Goal: Find specific page/section: Find specific page/section

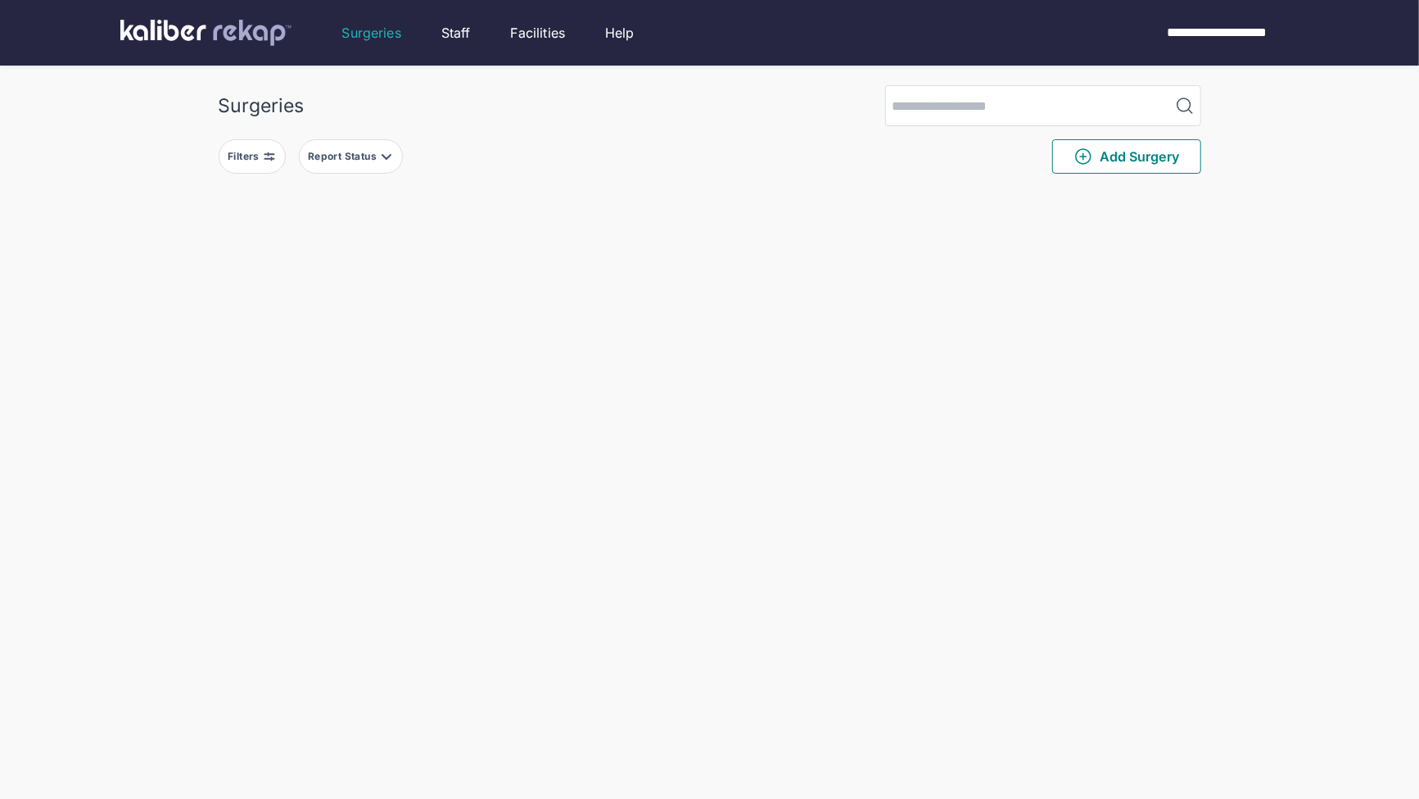
click at [208, 117] on div "Surgeries Filters Report Status Add Surgery Delete Surgery? The following surge…" at bounding box center [709, 588] width 1419 height 1177
click at [245, 143] on button "Filters" at bounding box center [252, 156] width 67 height 34
click at [310, 369] on input "text" at bounding box center [286, 364] width 95 height 20
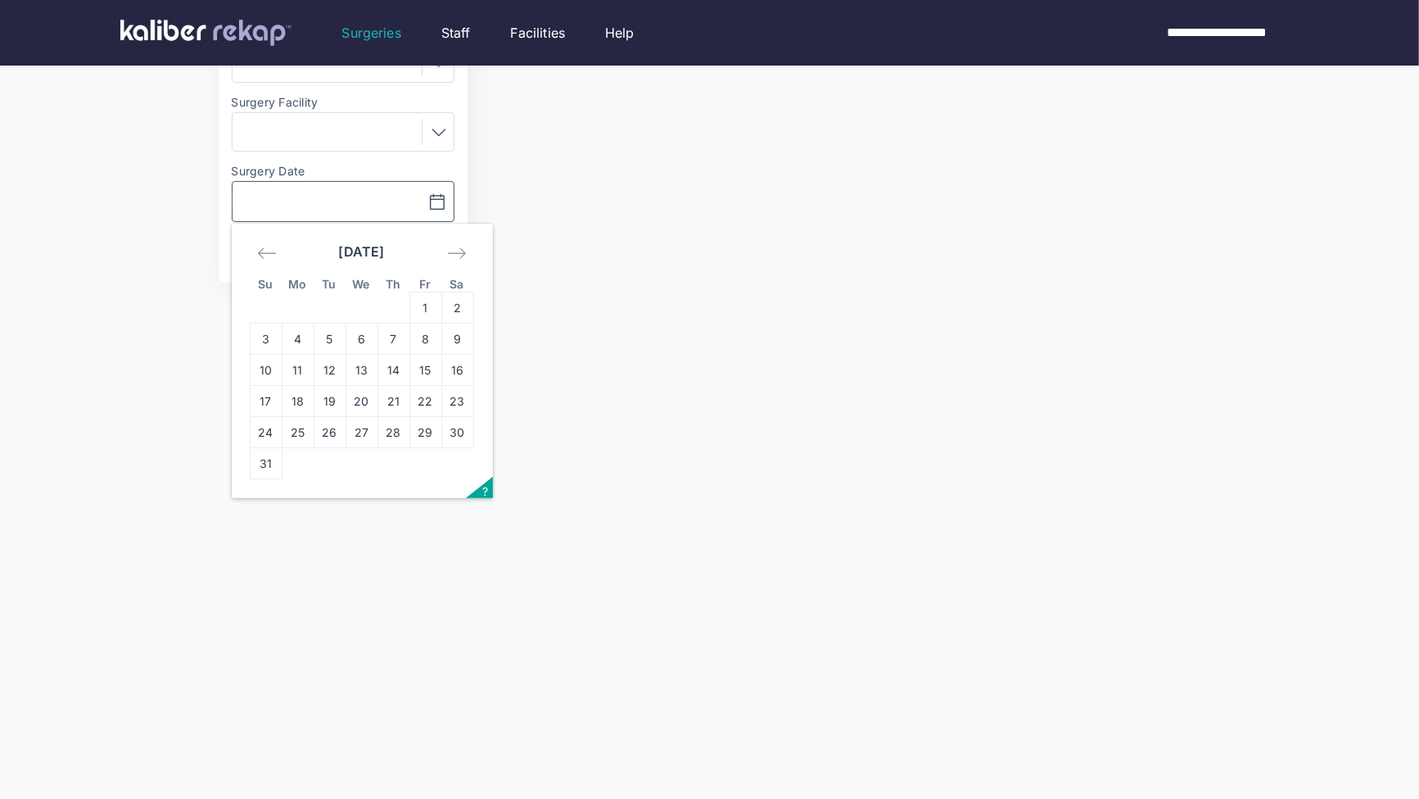
scroll to position [75, 0]
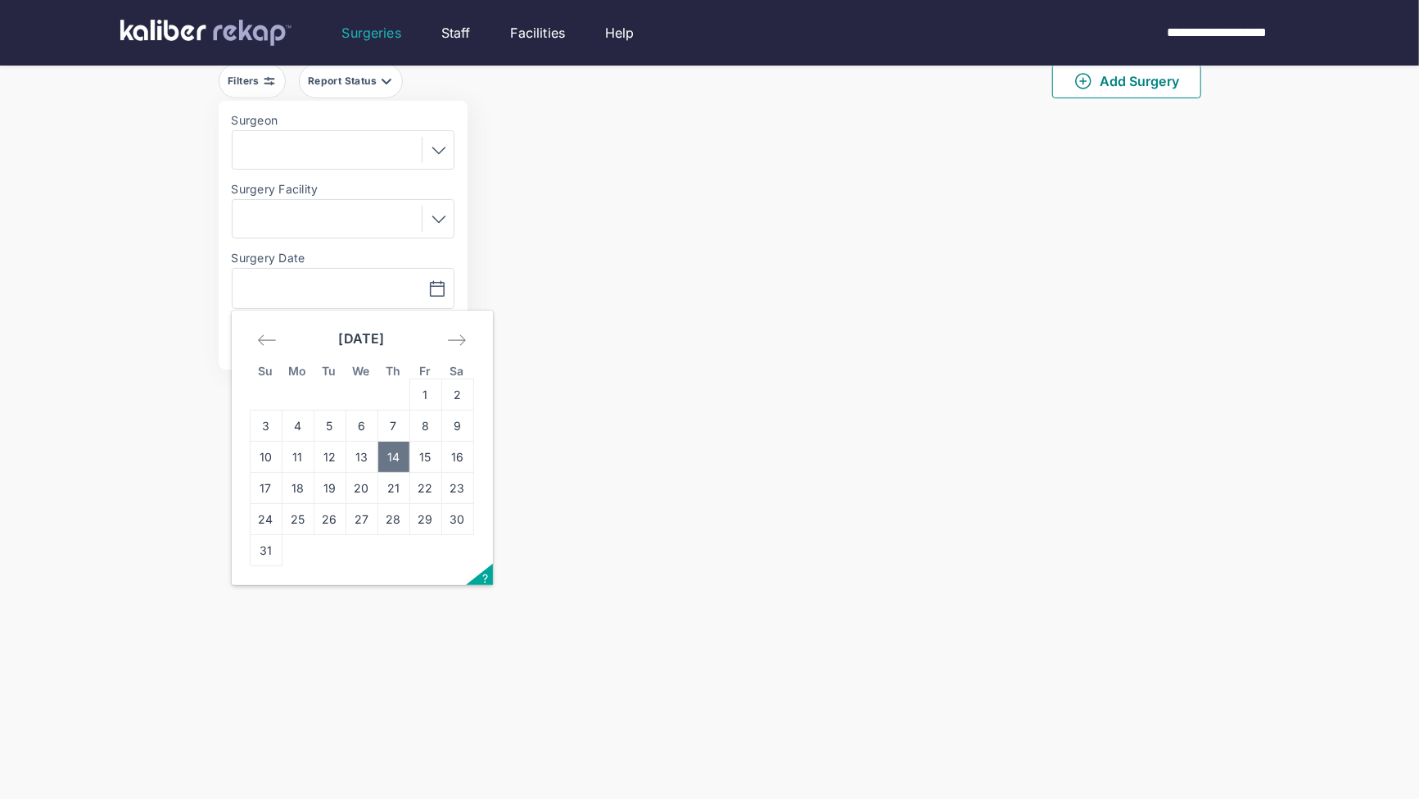
click at [382, 454] on td "14" at bounding box center [394, 456] width 32 height 31
type input "**********"
click at [419, 345] on button "Apply" at bounding box center [397, 339] width 98 height 33
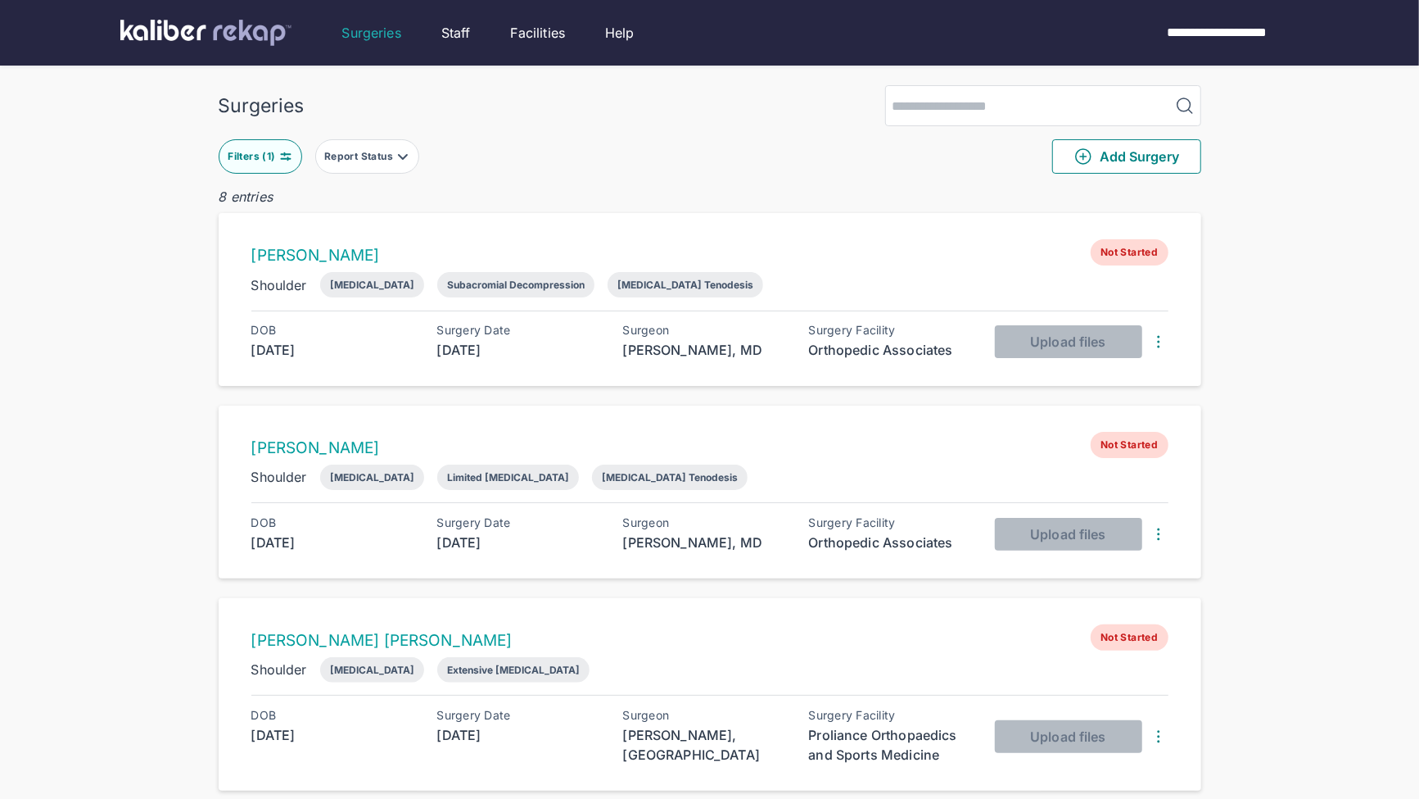
click at [265, 180] on div "Filters ( 1 ) Report Status Add Surgery" at bounding box center [710, 156] width 983 height 61
click at [274, 147] on button "Filters ( 1 )" at bounding box center [261, 156] width 84 height 34
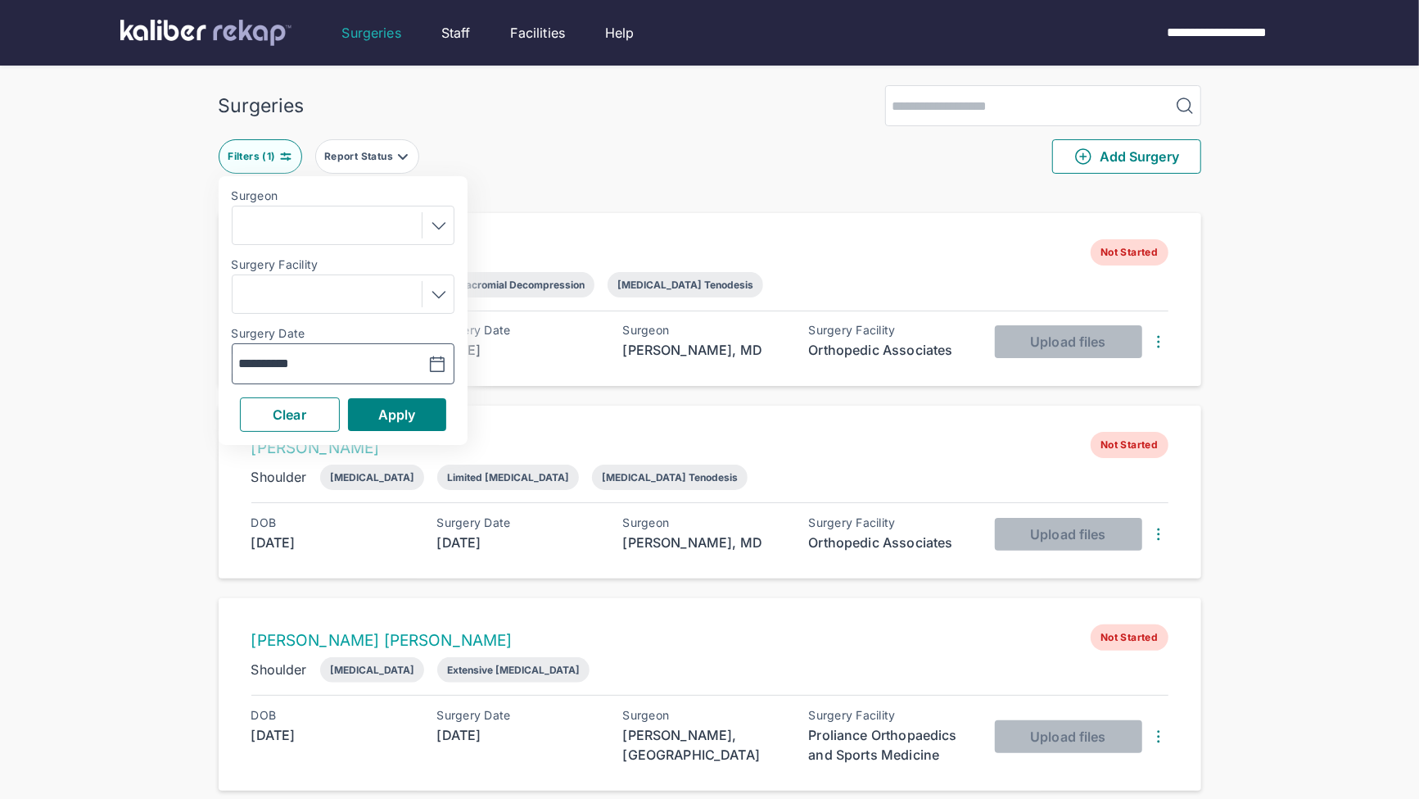
click at [366, 367] on button "button" at bounding box center [396, 364] width 113 height 38
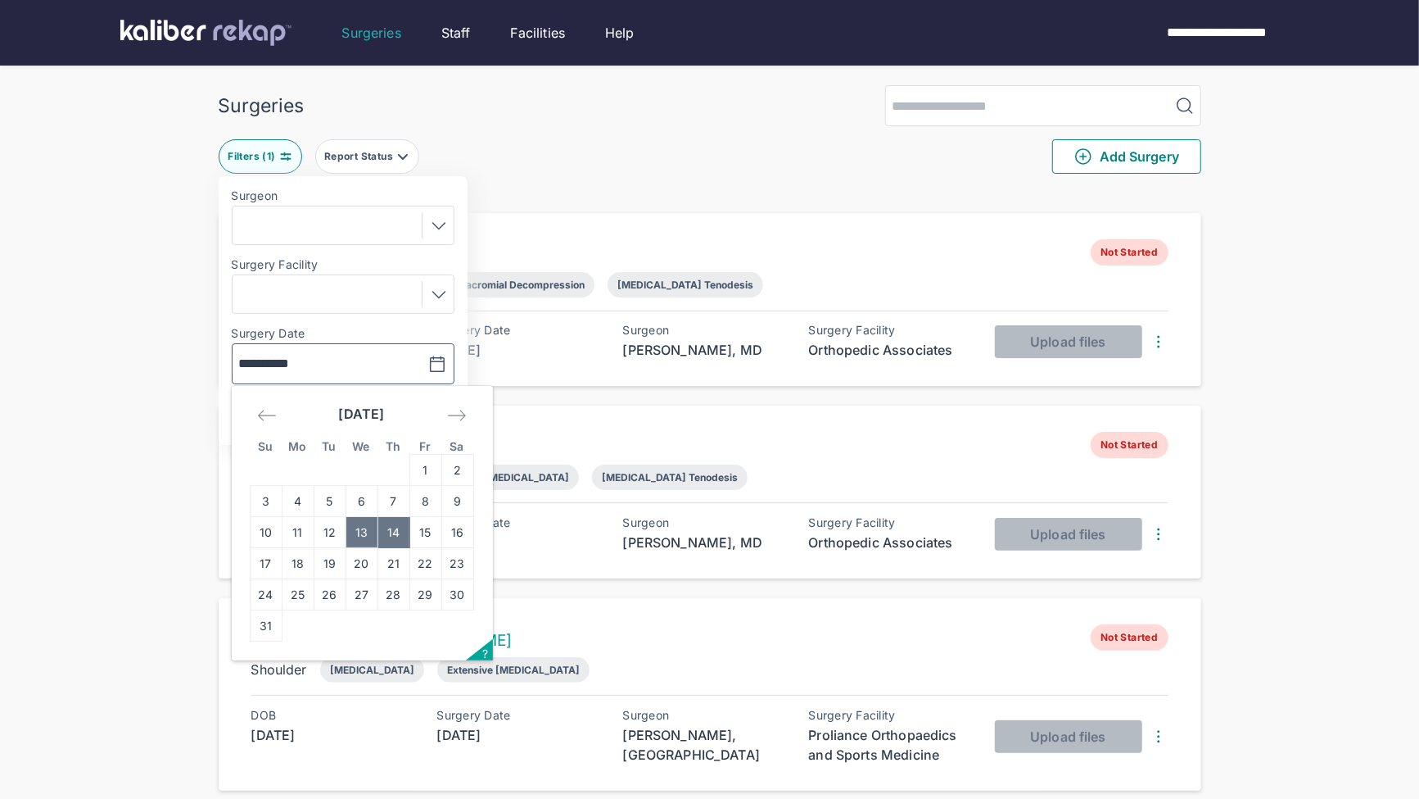
click at [369, 533] on td "13" at bounding box center [362, 532] width 32 height 31
type input "**********"
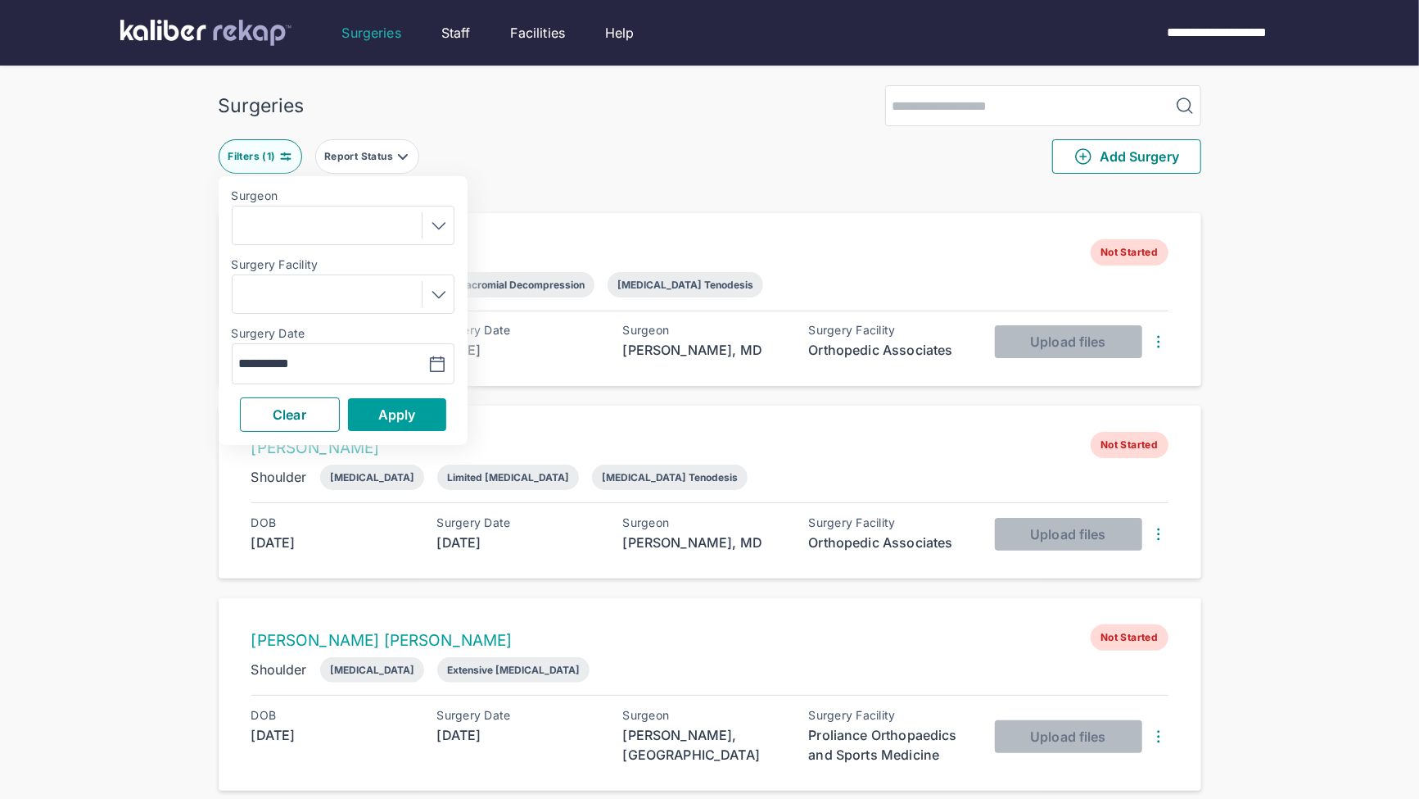
click at [388, 408] on span "Apply" at bounding box center [397, 414] width 38 height 16
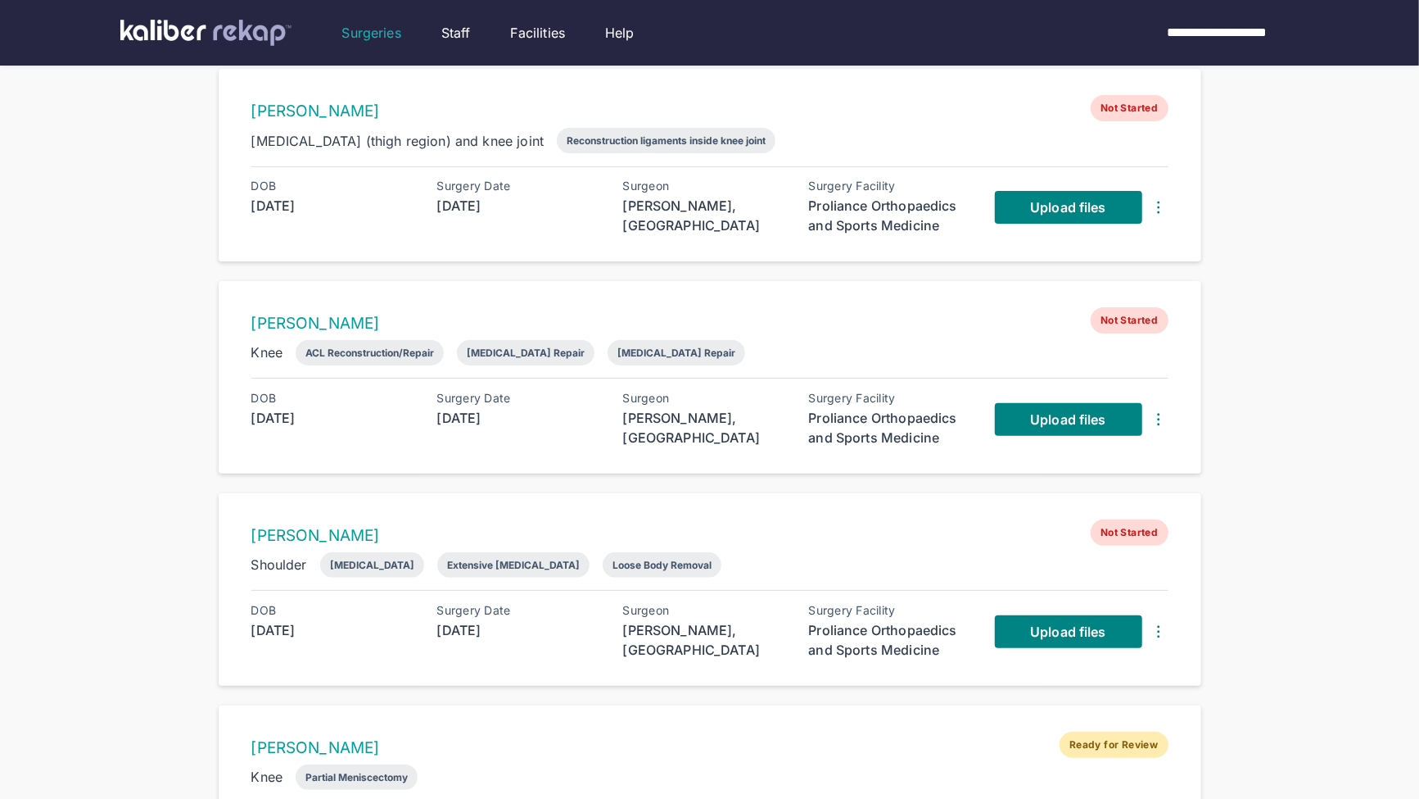
scroll to position [152, 0]
